Goal: Information Seeking & Learning: Learn about a topic

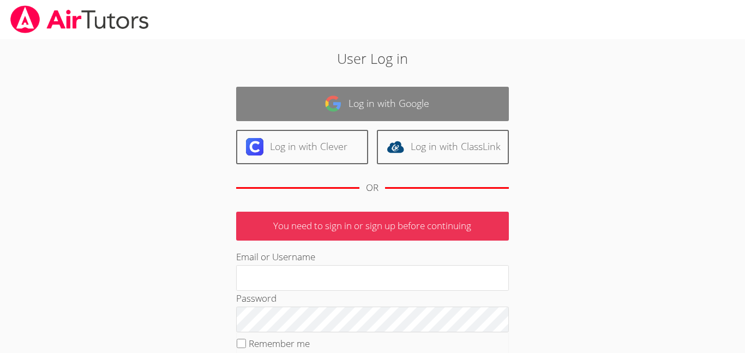
click at [450, 93] on link "Log in with Google" at bounding box center [372, 104] width 273 height 34
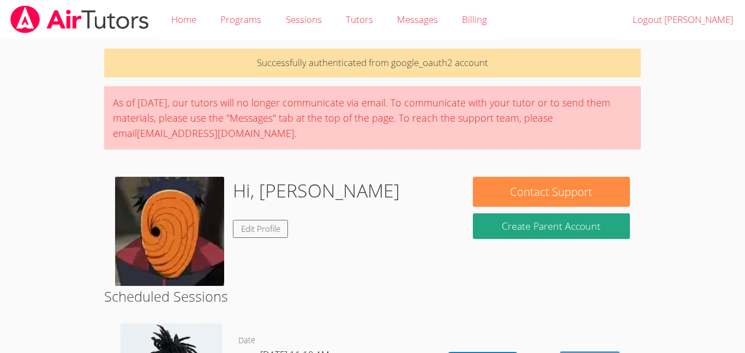
scroll to position [142, 0]
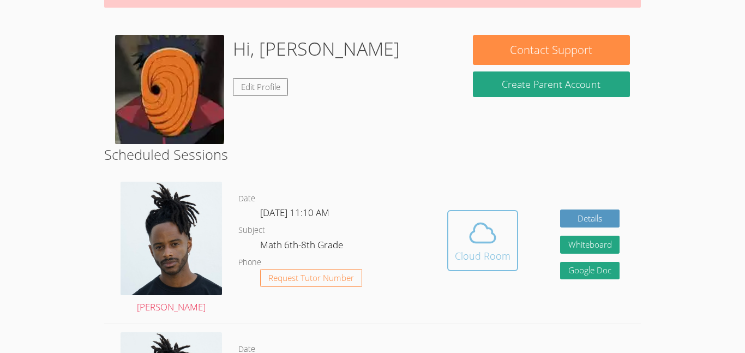
click at [493, 227] on icon at bounding box center [482, 233] width 31 height 31
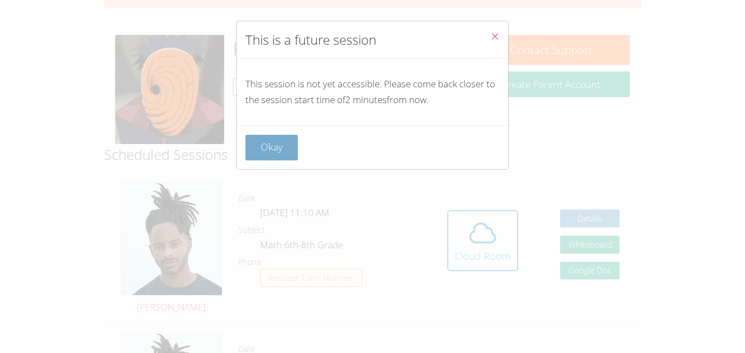
click at [246, 148] on button "Okay" at bounding box center [271, 148] width 52 height 26
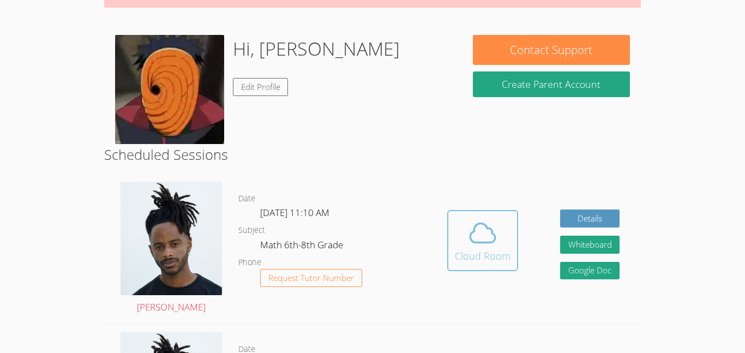
click at [460, 221] on span at bounding box center [483, 233] width 56 height 31
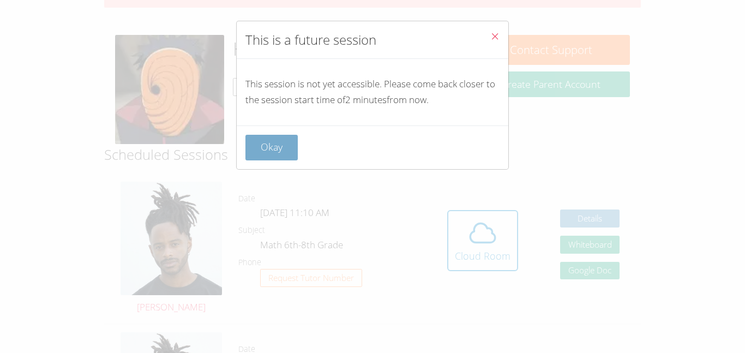
click at [279, 158] on button "Okay" at bounding box center [271, 148] width 52 height 26
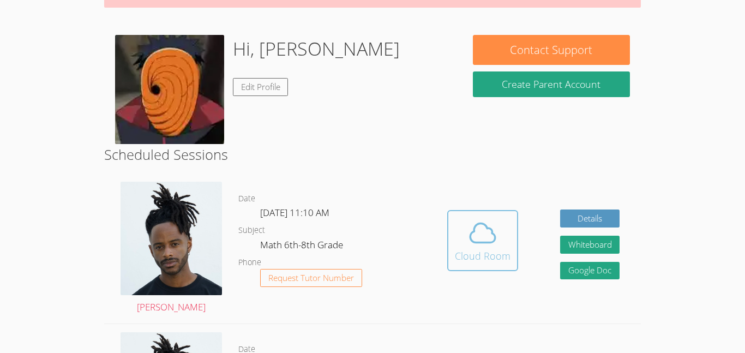
click at [466, 248] on div "Cloud Room" at bounding box center [483, 255] width 56 height 15
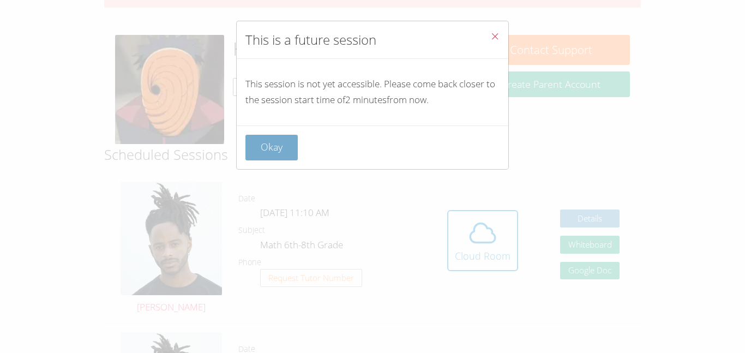
click at [275, 137] on button "Okay" at bounding box center [271, 148] width 52 height 26
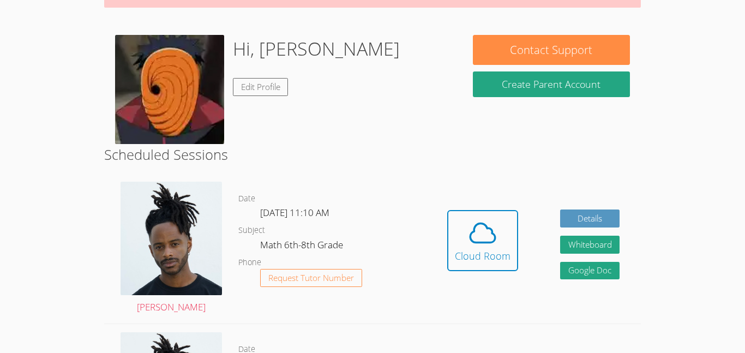
click at [472, 272] on link "Cloud Room" at bounding box center [482, 244] width 71 height 69
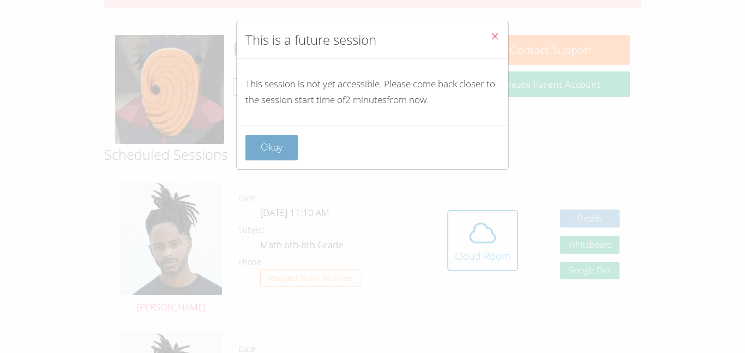
click at [268, 142] on button "Okay" at bounding box center [271, 148] width 52 height 26
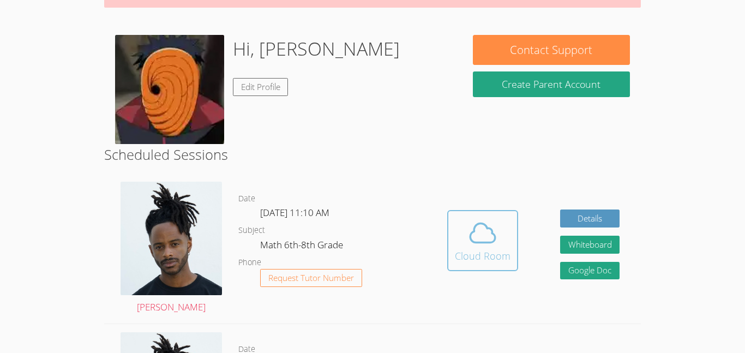
click at [483, 224] on icon at bounding box center [482, 232] width 25 height 19
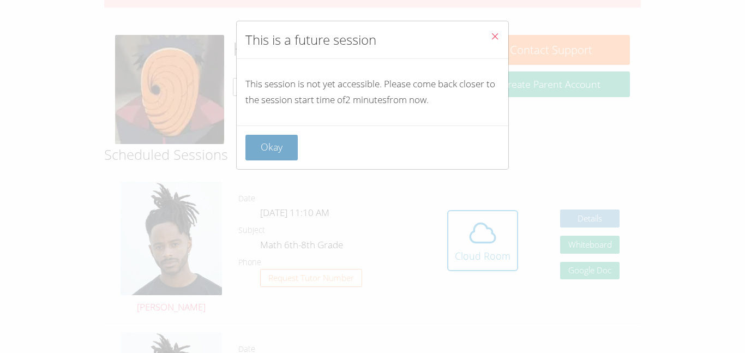
click at [287, 144] on button "Okay" at bounding box center [271, 148] width 52 height 26
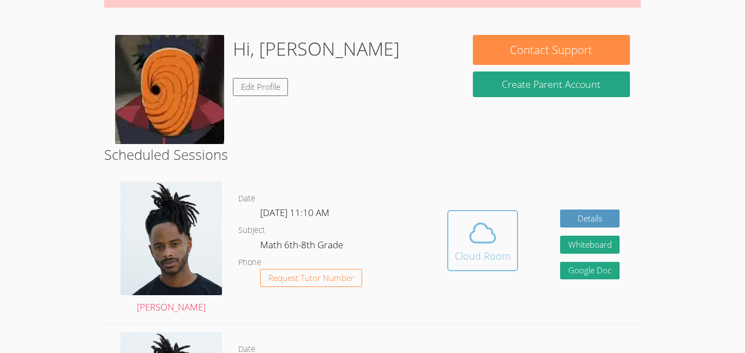
click at [486, 252] on div "Cloud Room" at bounding box center [483, 255] width 56 height 15
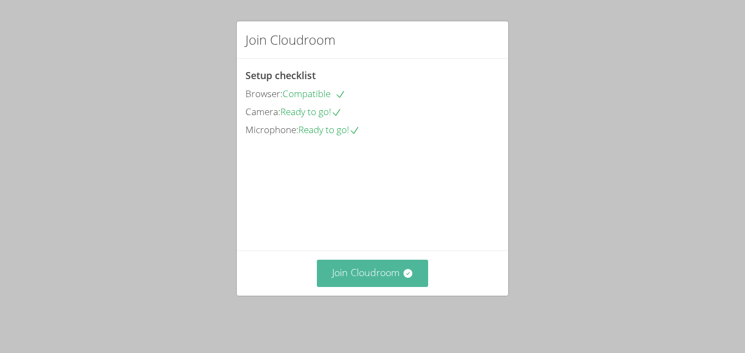
click at [371, 270] on button "Join Cloudroom" at bounding box center [373, 272] width 112 height 27
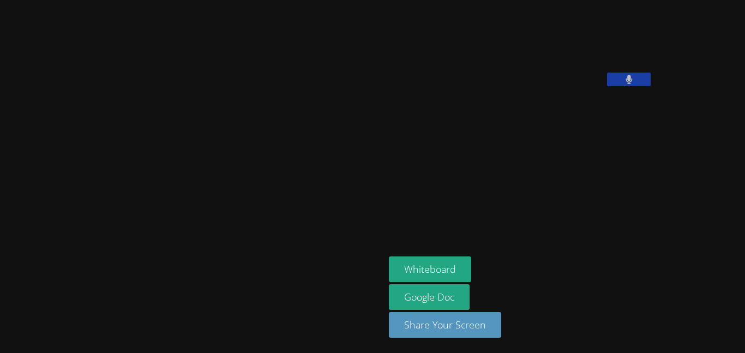
click at [607, 86] on button at bounding box center [629, 80] width 44 height 14
click at [389, 275] on button "Whiteboard" at bounding box center [430, 269] width 82 height 26
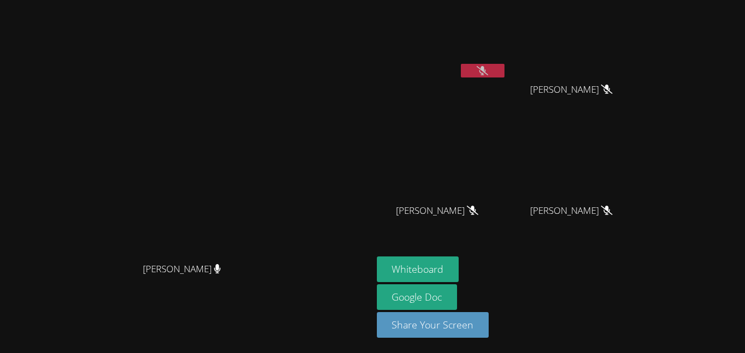
click at [377, 256] on button "Whiteboard" at bounding box center [418, 269] width 82 height 26
click at [268, 69] on video at bounding box center [186, 154] width 164 height 204
click at [488, 72] on icon at bounding box center [481, 70] width 11 height 9
click at [504, 72] on button at bounding box center [483, 71] width 44 height 14
click at [488, 72] on icon at bounding box center [481, 70] width 11 height 9
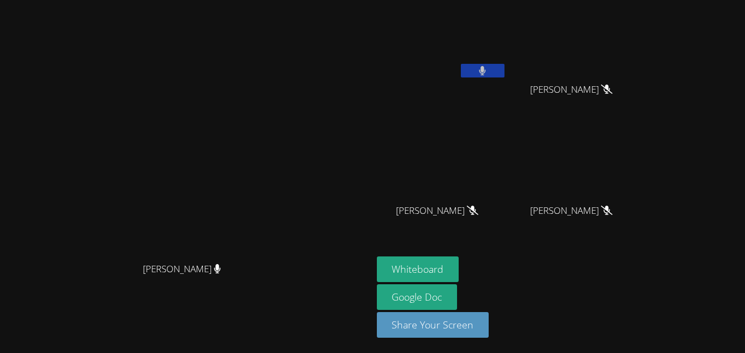
click at [504, 72] on button at bounding box center [483, 71] width 44 height 14
click at [461, 64] on button at bounding box center [483, 71] width 44 height 14
click at [504, 73] on button at bounding box center [483, 71] width 44 height 14
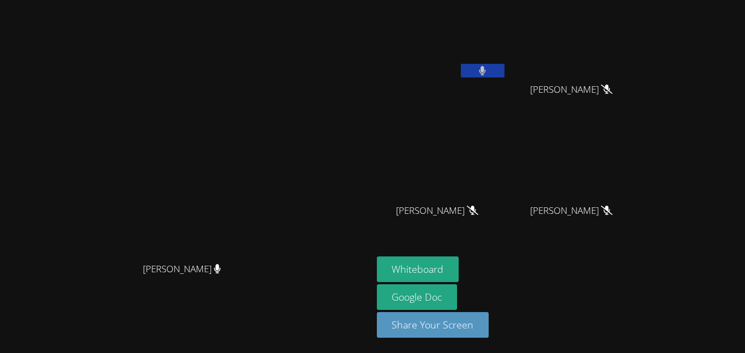
click at [504, 73] on button at bounding box center [483, 71] width 44 height 14
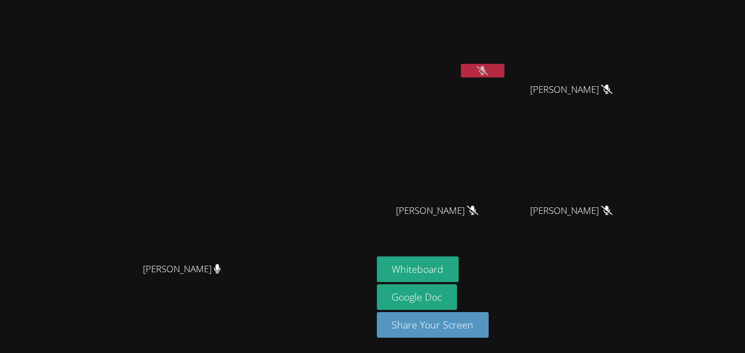
click at [504, 73] on button at bounding box center [483, 71] width 44 height 14
click at [488, 70] on icon at bounding box center [481, 70] width 11 height 9
click at [486, 74] on icon at bounding box center [482, 70] width 7 height 9
click at [504, 67] on button at bounding box center [483, 71] width 44 height 14
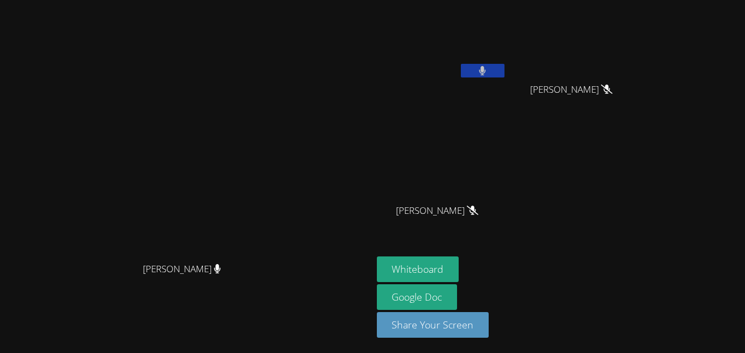
click at [486, 73] on icon at bounding box center [482, 70] width 7 height 9
click at [504, 74] on button at bounding box center [483, 71] width 44 height 14
click at [504, 76] on button at bounding box center [483, 71] width 44 height 14
click at [461, 64] on button at bounding box center [483, 71] width 44 height 14
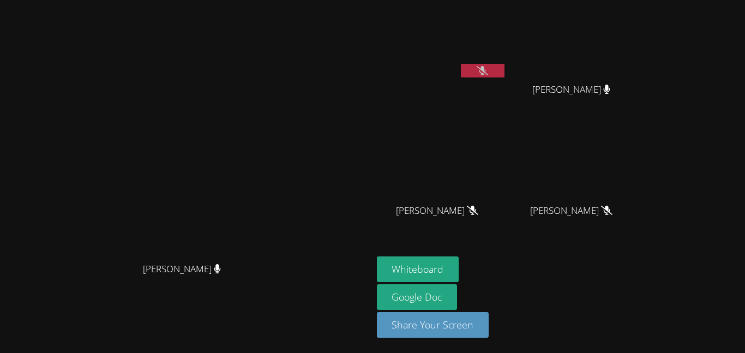
click at [461, 64] on button at bounding box center [483, 71] width 44 height 14
click at [504, 73] on button at bounding box center [483, 71] width 44 height 14
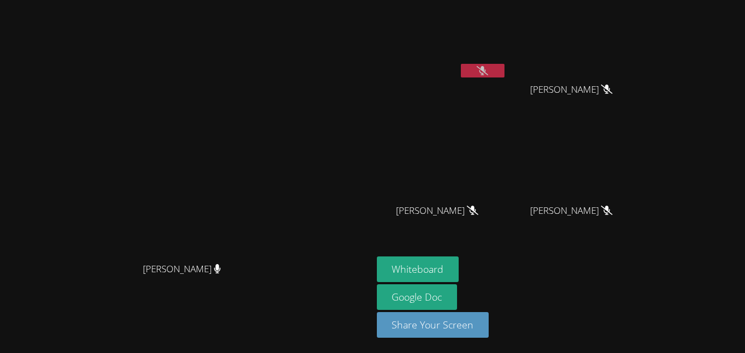
click at [216, 154] on video at bounding box center [186, 154] width 164 height 204
click at [488, 70] on icon at bounding box center [481, 70] width 11 height 9
click at [486, 71] on icon at bounding box center [482, 70] width 7 height 9
click at [504, 66] on button at bounding box center [483, 71] width 44 height 14
click at [504, 69] on button at bounding box center [483, 71] width 44 height 14
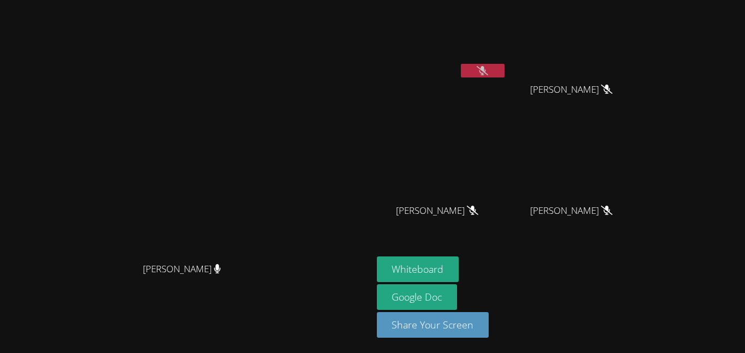
click at [488, 72] on icon at bounding box center [481, 70] width 11 height 9
click at [504, 78] on div at bounding box center [483, 72] width 44 height 16
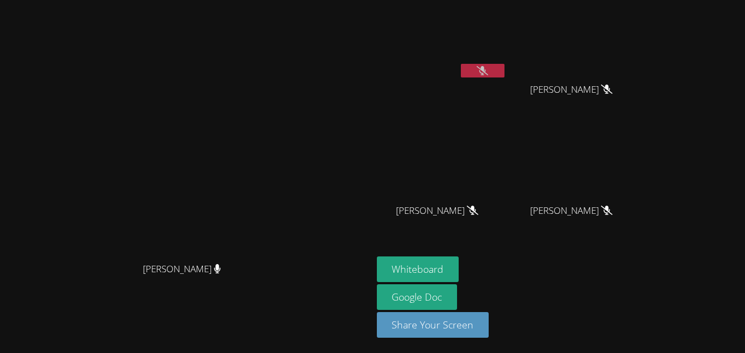
click at [504, 77] on div at bounding box center [483, 72] width 44 height 16
click at [488, 74] on icon at bounding box center [481, 70] width 11 height 9
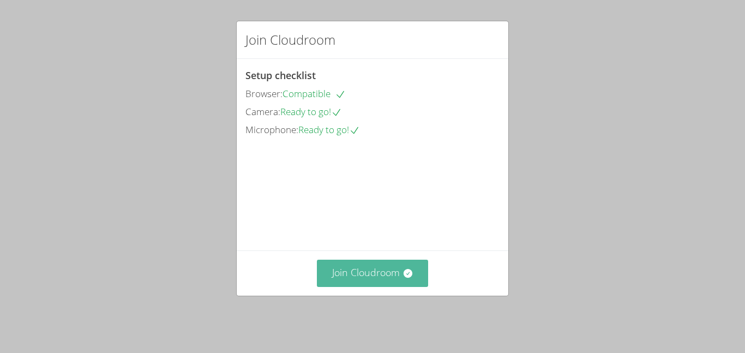
click at [368, 277] on button "Join Cloudroom" at bounding box center [373, 272] width 112 height 27
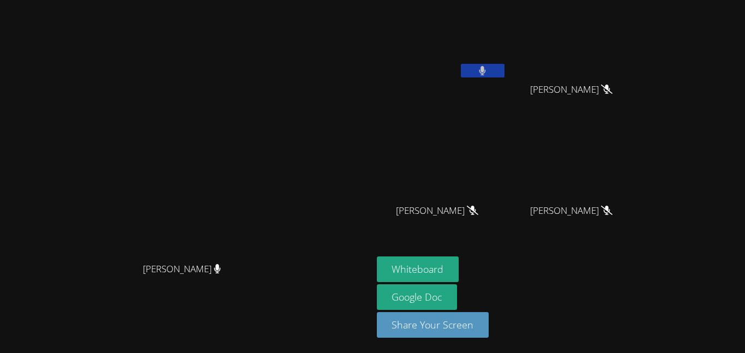
click at [504, 72] on button at bounding box center [483, 71] width 44 height 14
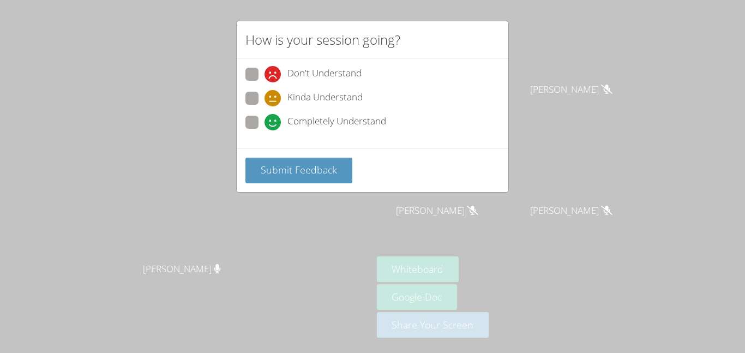
click at [264, 106] on span at bounding box center [264, 106] width 0 height 0
click at [264, 95] on input "Kinda Understand" at bounding box center [268, 96] width 9 height 9
radio input "true"
click at [270, 161] on button "Submit Feedback" at bounding box center [298, 171] width 107 height 26
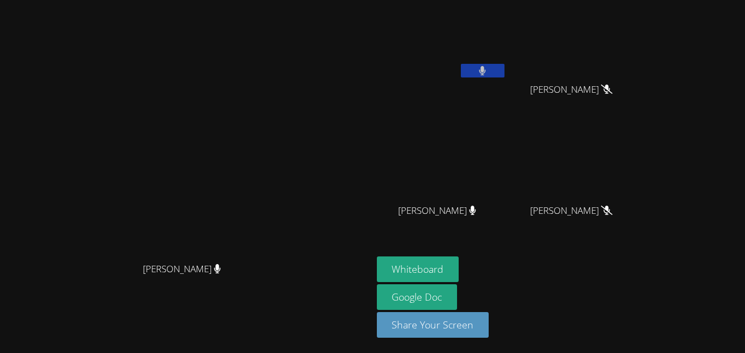
click at [504, 68] on button at bounding box center [483, 71] width 44 height 14
click at [504, 74] on button at bounding box center [483, 71] width 44 height 14
